Goal: Information Seeking & Learning: Learn about a topic

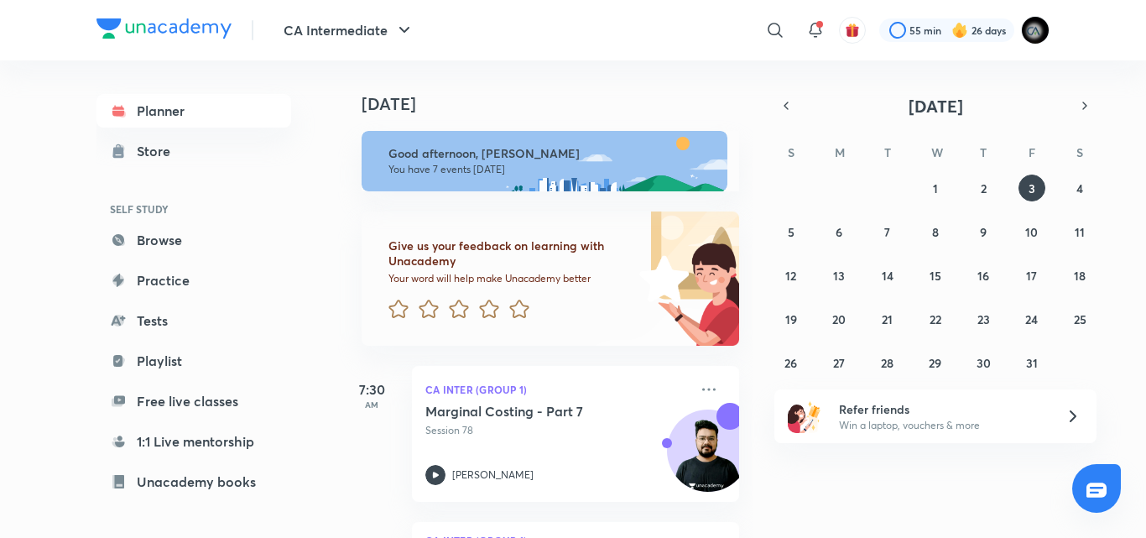
click at [633, 106] on h4 "Today" at bounding box center [559, 104] width 394 height 20
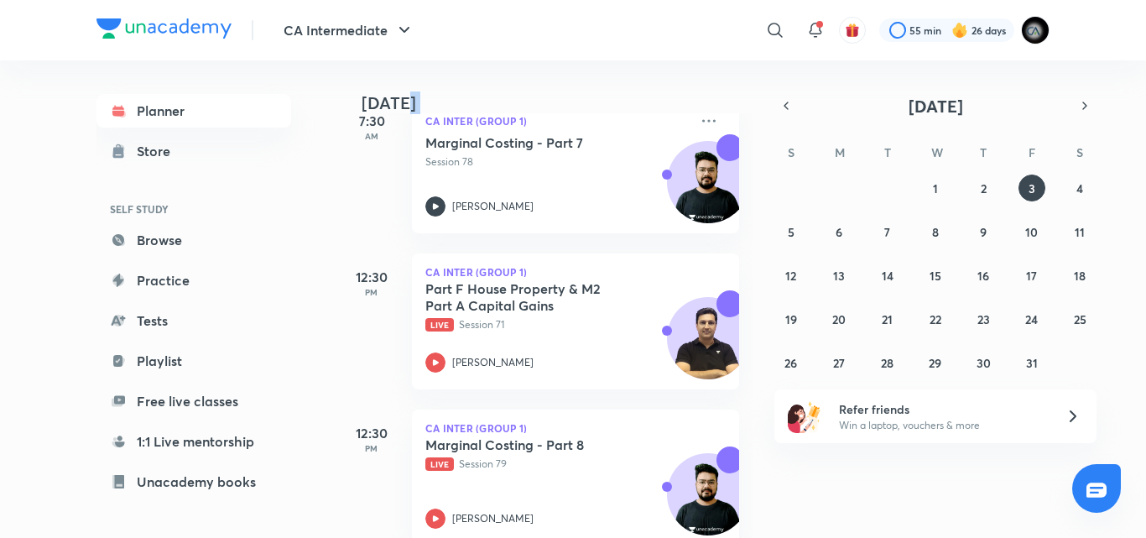
scroll to position [302, 0]
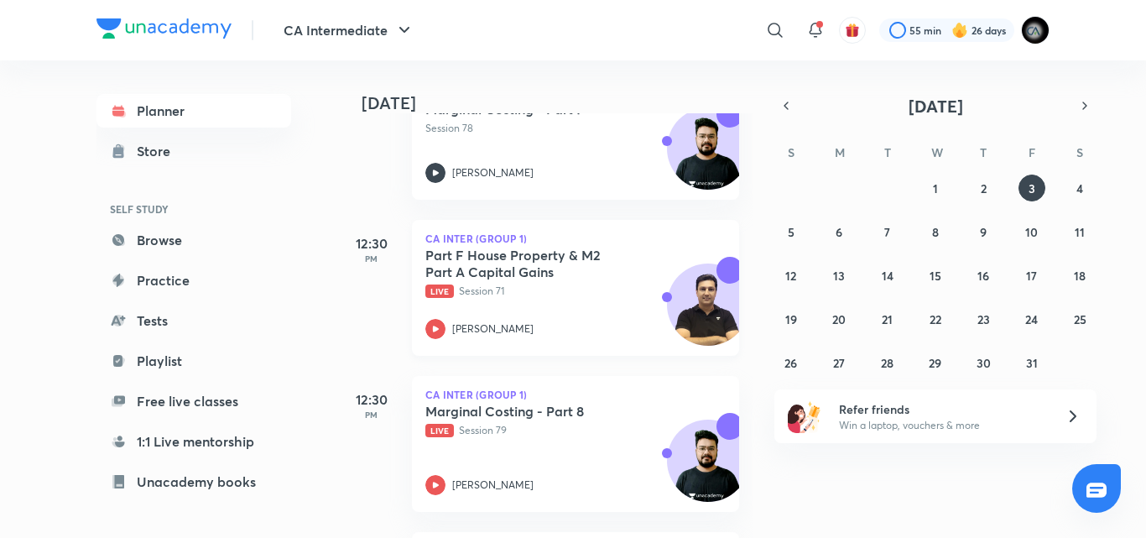
click at [509, 280] on div "Part F House Property & M2 Part A Capital Gains Live Session 71" at bounding box center [556, 273] width 263 height 52
